Goal: Register for event/course

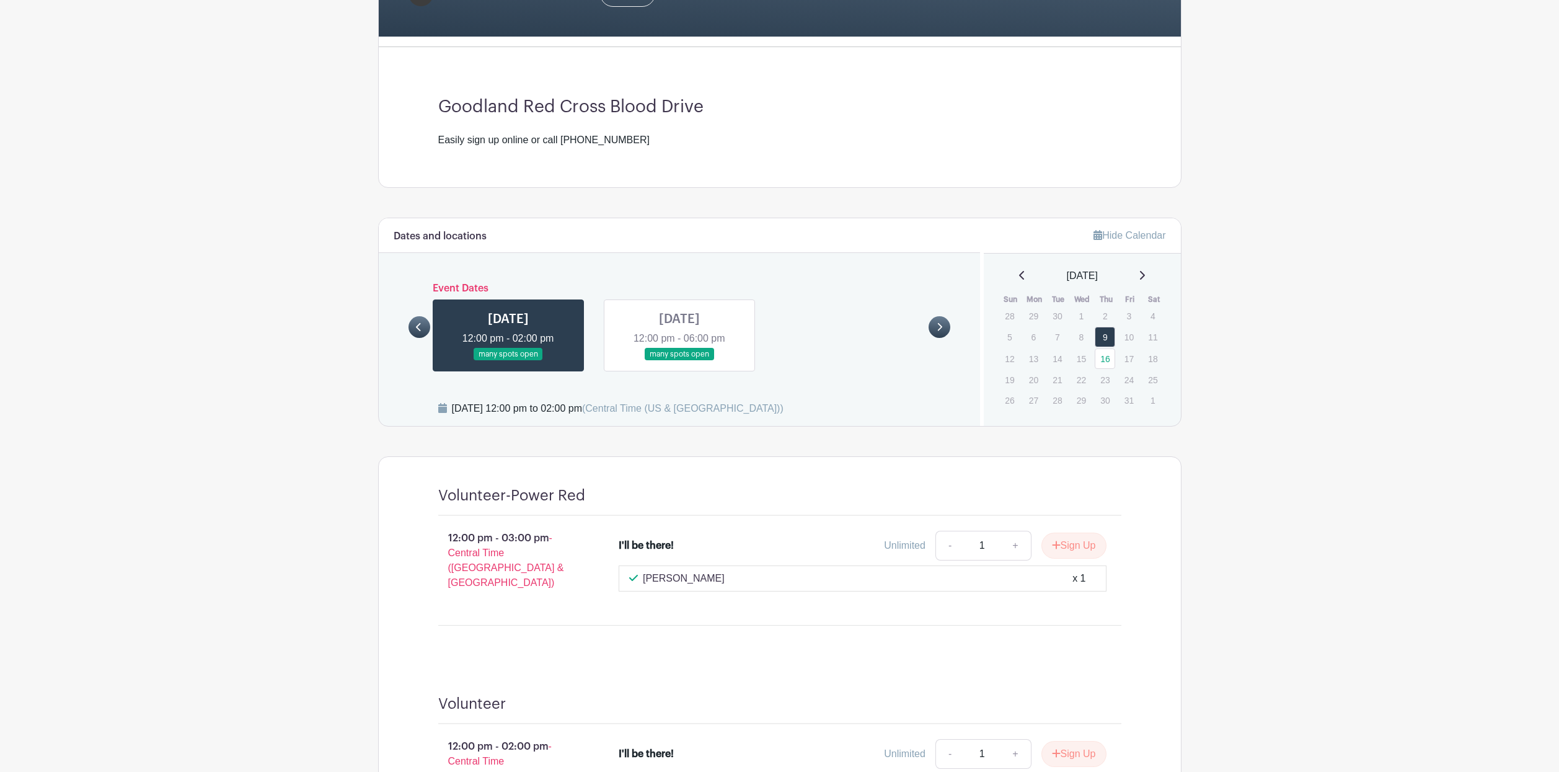
scroll to position [310, 0]
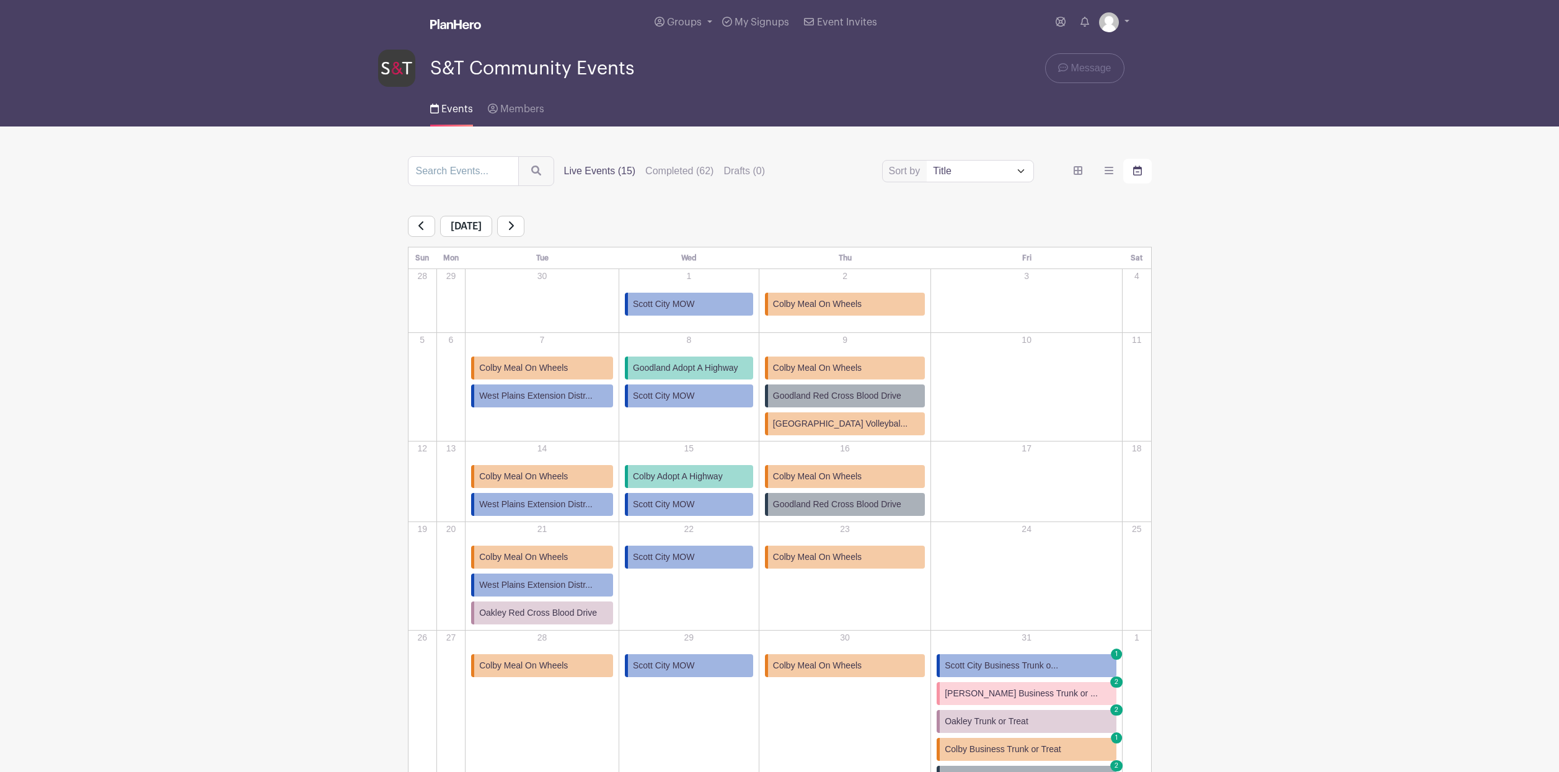
click at [694, 365] on span "Goodland Adopt A Highway" at bounding box center [685, 367] width 105 height 13
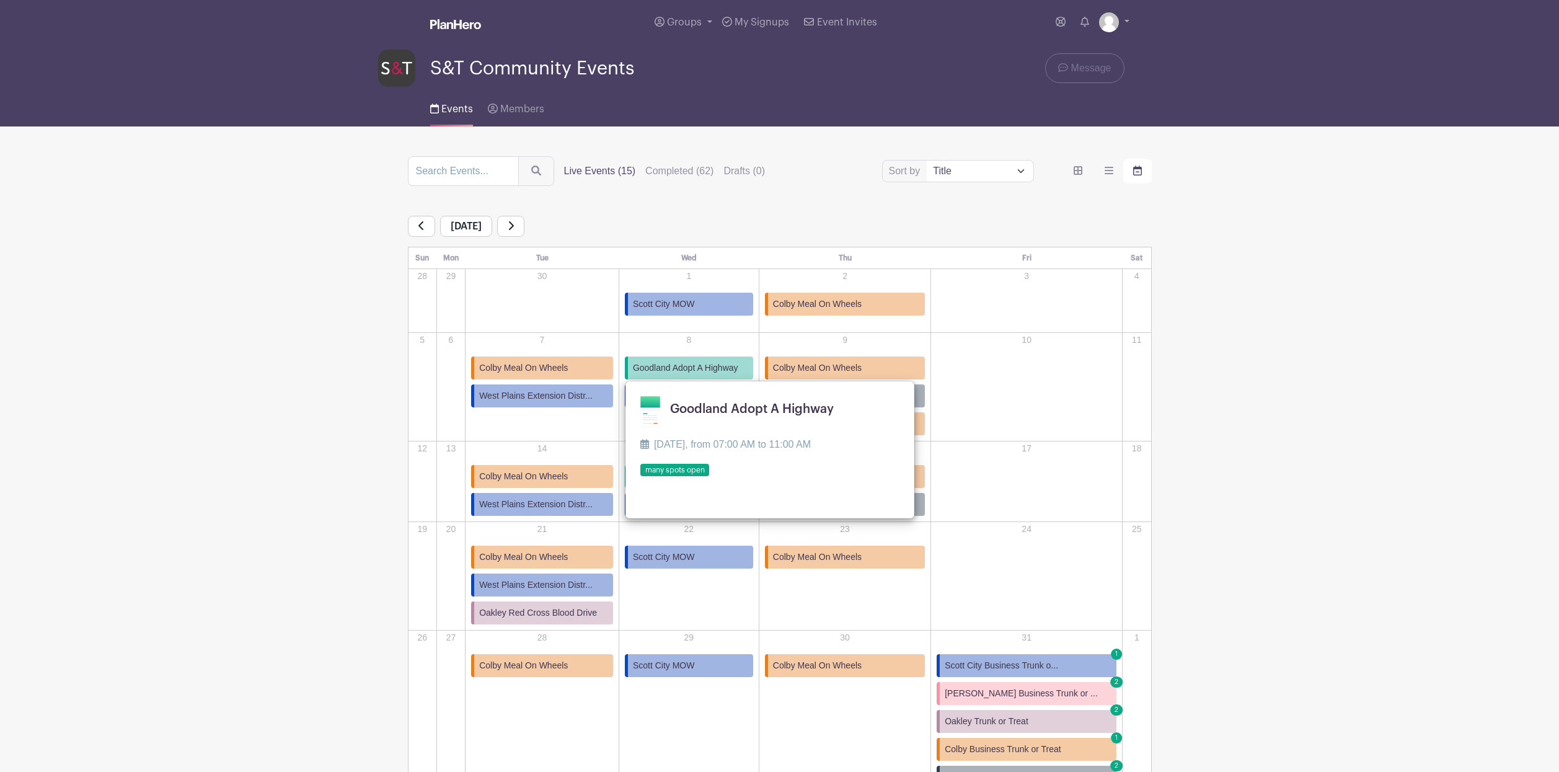
click at [640, 477] on link at bounding box center [640, 477] width 0 height 0
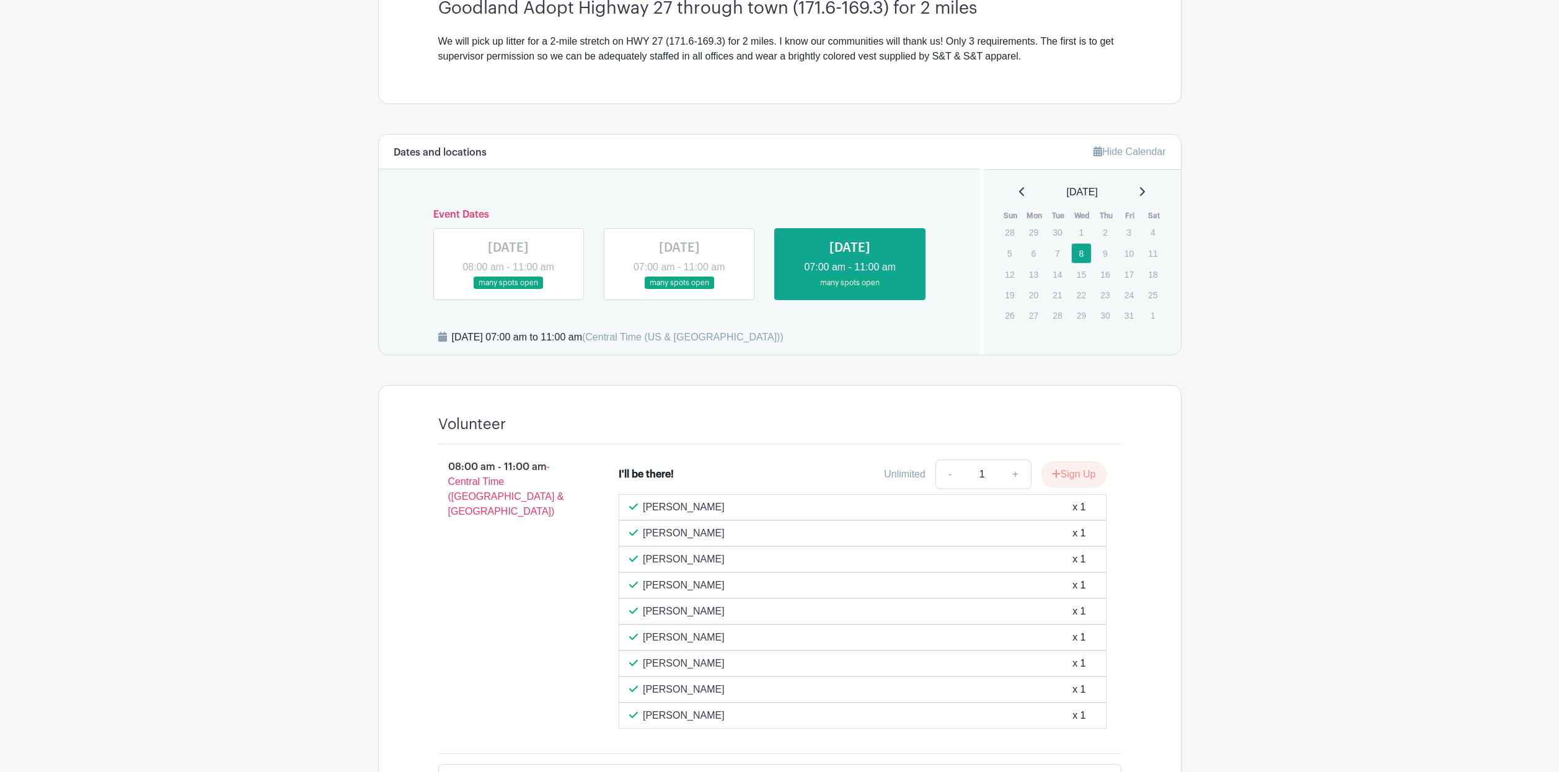
scroll to position [372, 0]
